Goal: Information Seeking & Learning: Check status

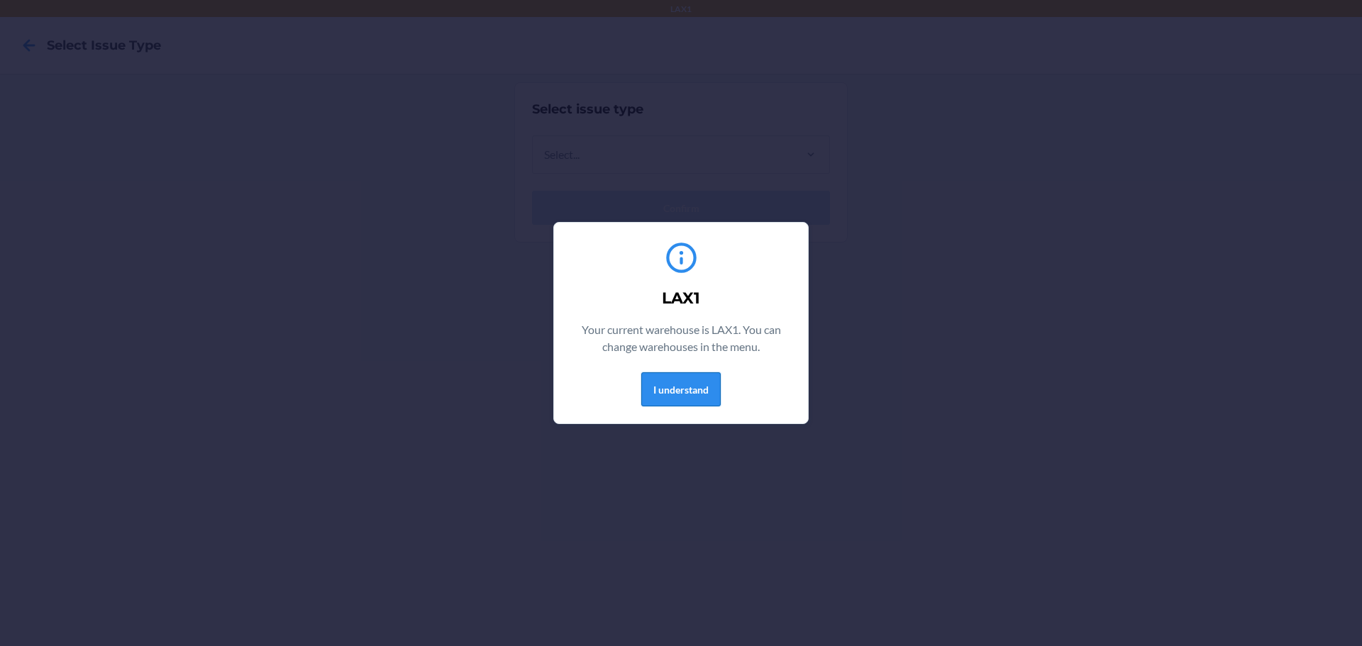
click at [690, 385] on button "I understand" at bounding box center [680, 390] width 79 height 34
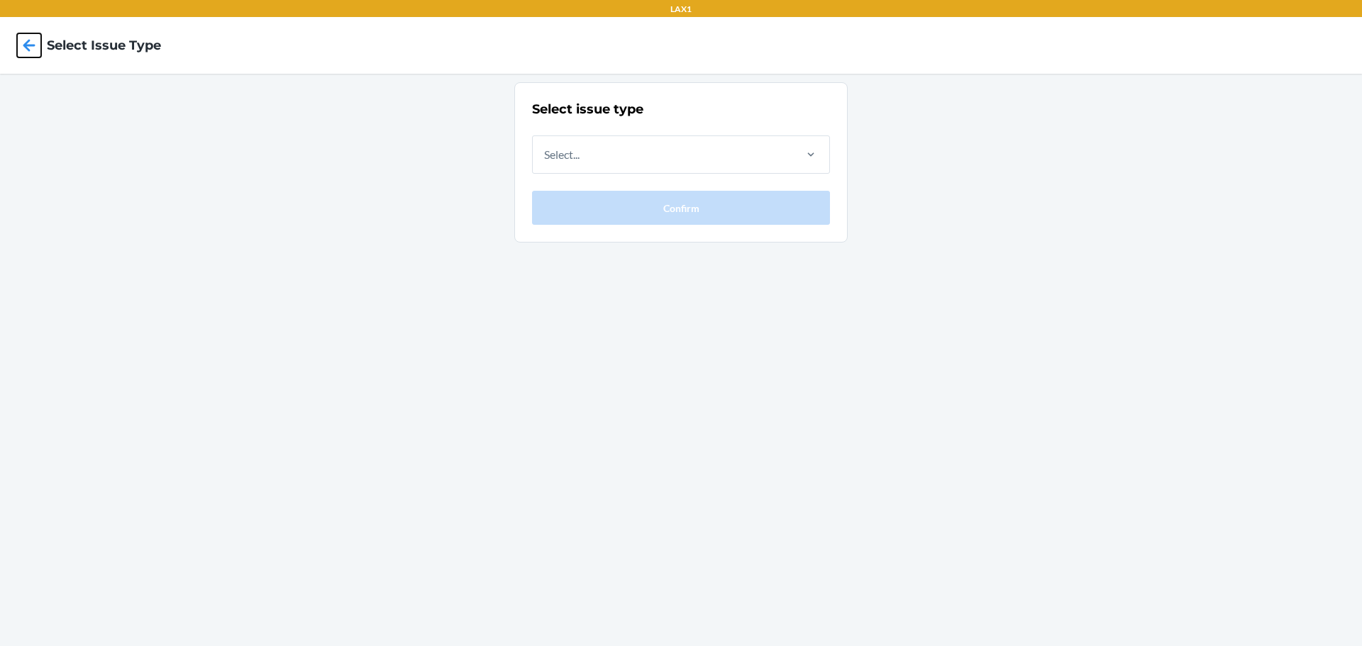
click at [27, 48] on icon at bounding box center [29, 45] width 12 height 12
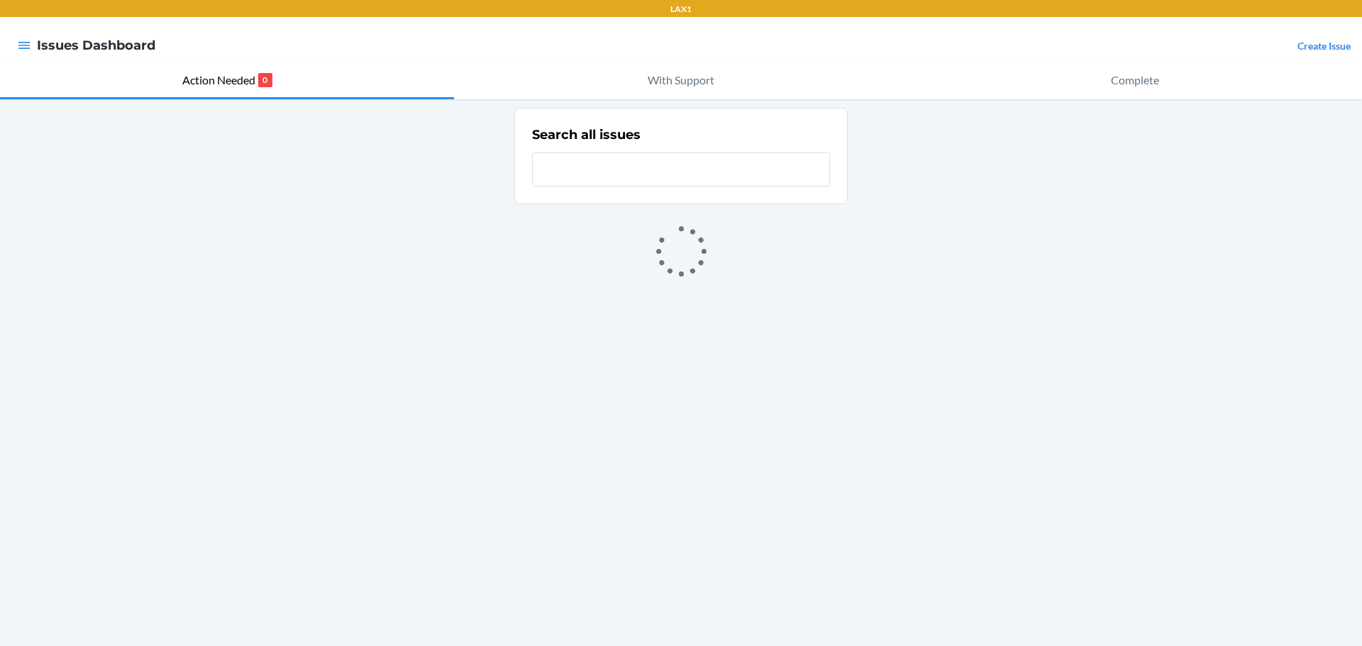
click at [609, 170] on input "text" at bounding box center [681, 170] width 298 height 34
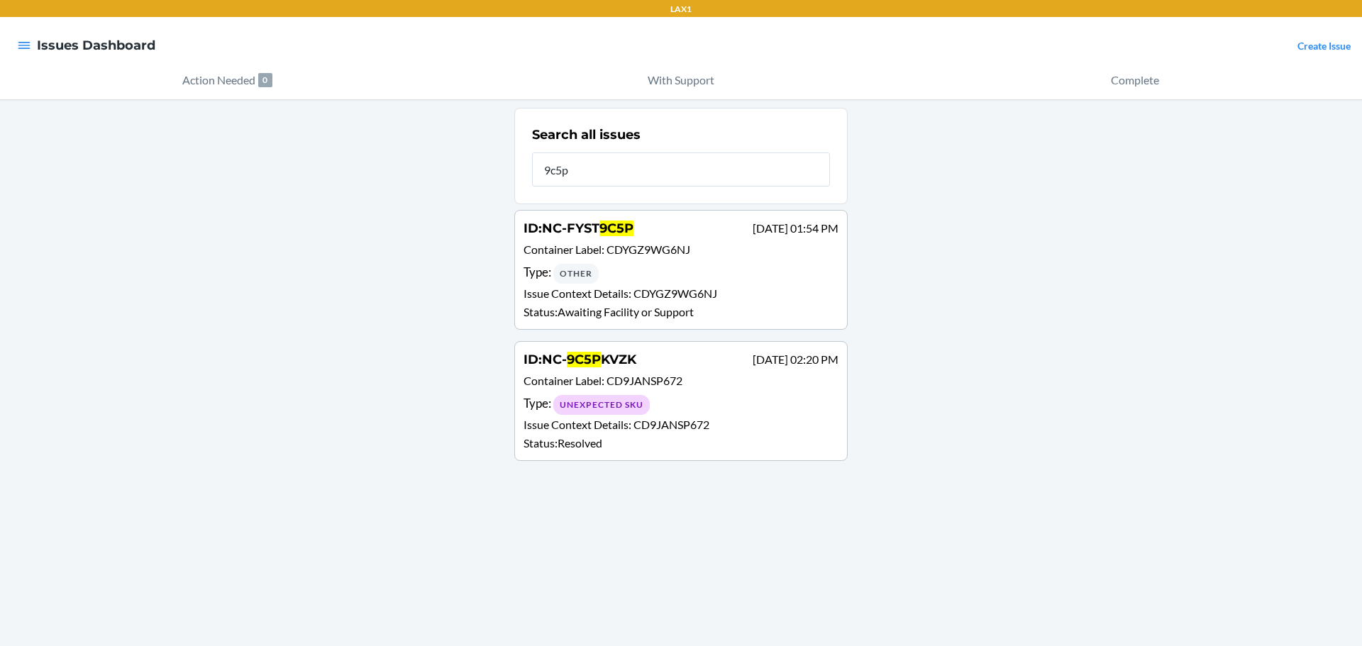
type input "9c5p"
click at [655, 257] on p "Container Label : CDYGZ9WG6NJ" at bounding box center [681, 251] width 315 height 21
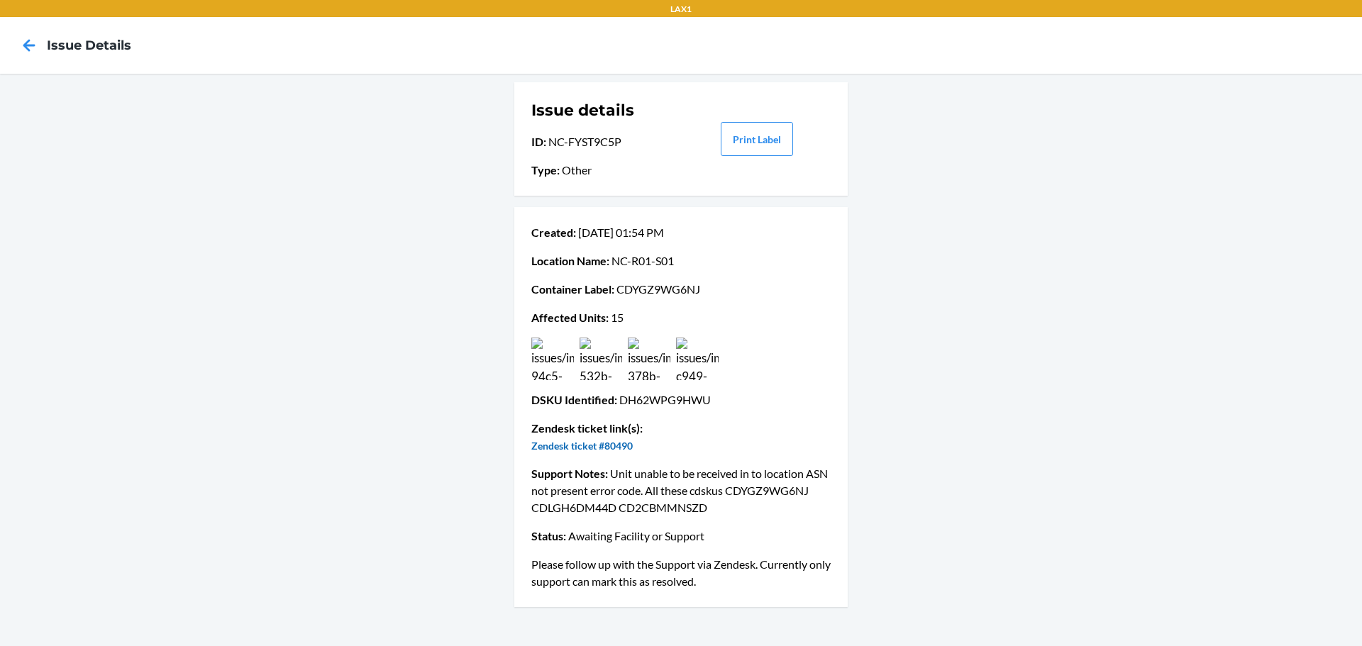
click at [609, 450] on link "Zendesk ticket #80490" at bounding box center [581, 446] width 101 height 12
